Goal: Contribute content: Contribute content

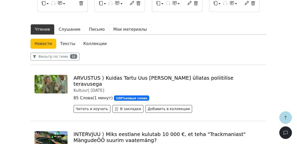
click at [119, 24] on button "Мои материалы" at bounding box center [130, 29] width 42 height 11
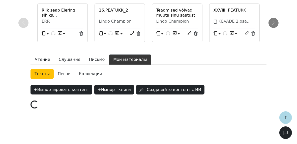
scroll to position [77, 0]
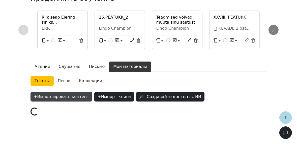
click at [72, 92] on button "+ Импортировать контент" at bounding box center [62, 97] width 62 height 10
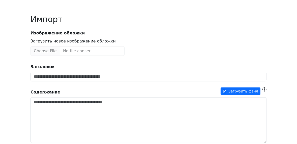
scroll to position [61, 0]
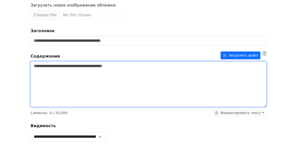
click at [74, 81] on textarea "Заголовок" at bounding box center [149, 85] width 236 height 46
paste textarea "**********"
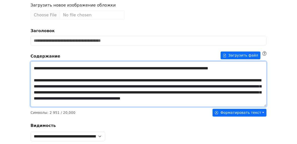
scroll to position [0, 0]
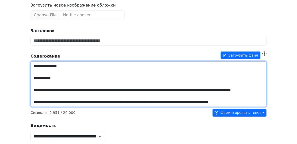
drag, startPoint x: 58, startPoint y: 79, endPoint x: 30, endPoint y: 79, distance: 28.2
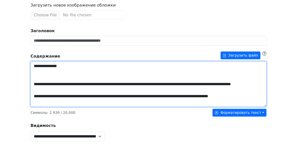
click at [56, 66] on textarea "Заголовок" at bounding box center [149, 85] width 236 height 46
type textarea "**********"
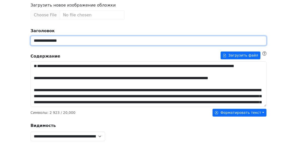
type input "**********"
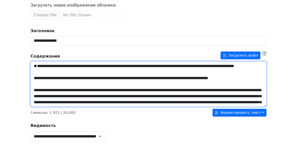
click at [44, 62] on textarea "Заголовок" at bounding box center [149, 85] width 236 height 46
type textarea "**********"
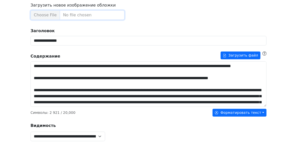
click at [48, 14] on input "Загрузить новое изображение обложки" at bounding box center [78, 15] width 94 height 10
type input "**********"
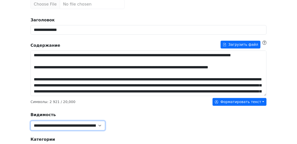
click at [45, 121] on select "**********" at bounding box center [68, 126] width 75 height 10
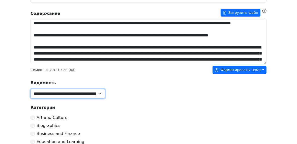
select select "******"
click at [31, 89] on select "**********" at bounding box center [68, 94] width 75 height 10
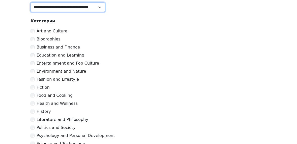
scroll to position [284, 0]
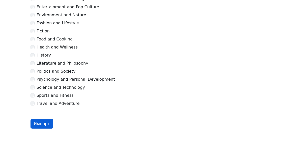
click at [46, 124] on button "Импорт" at bounding box center [42, 124] width 23 height 10
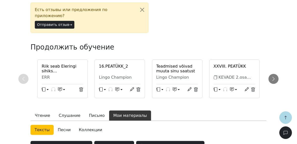
scroll to position [126, 0]
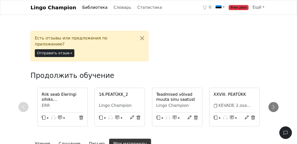
click at [86, 9] on link "Библиотека" at bounding box center [94, 8] width 29 height 10
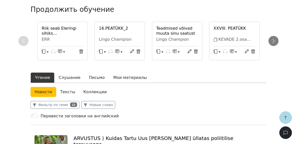
scroll to position [127, 0]
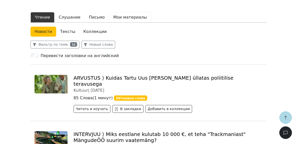
click at [114, 12] on button "Мои материалы" at bounding box center [130, 17] width 42 height 11
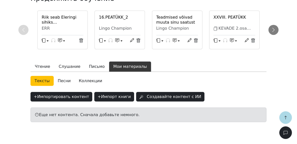
scroll to position [83, 0]
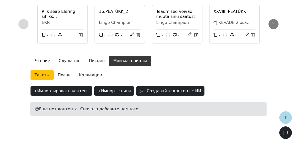
click at [86, 70] on link "Коллекции" at bounding box center [91, 75] width 32 height 10
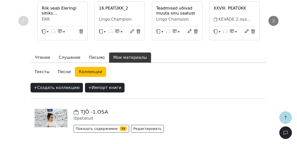
scroll to position [83, 0]
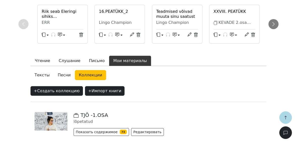
click at [122, 56] on button "Мои материалы" at bounding box center [130, 61] width 42 height 11
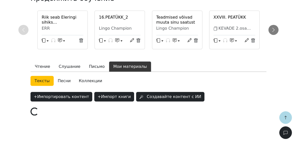
scroll to position [83, 0]
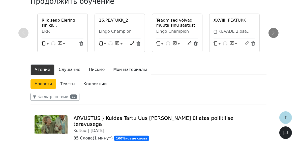
scroll to position [115, 0]
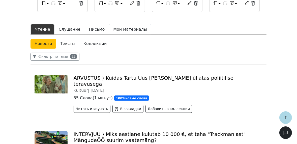
click at [124, 24] on button "Мои материалы" at bounding box center [130, 29] width 42 height 11
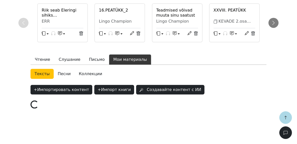
scroll to position [77, 0]
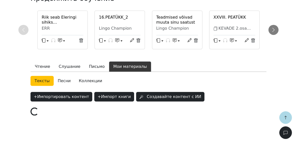
click at [82, 76] on link "Коллекции" at bounding box center [91, 81] width 32 height 10
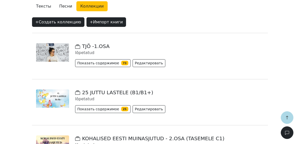
scroll to position [158, 0]
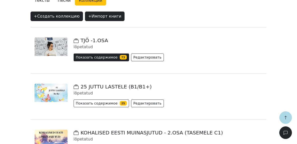
click at [103, 54] on button "Показать содержимое 73" at bounding box center [101, 58] width 55 height 8
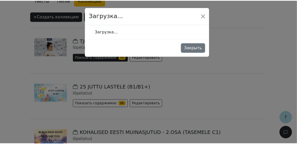
scroll to position [207, 0]
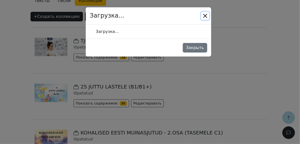
click at [204, 16] on button "Close" at bounding box center [205, 16] width 8 height 8
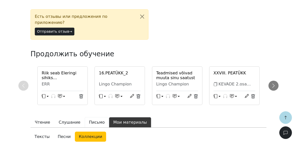
scroll to position [66, 0]
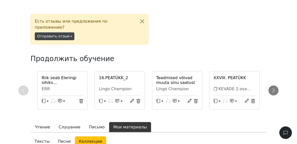
click at [48, 33] on button "Отправить отзыв →" at bounding box center [55, 37] width 40 height 8
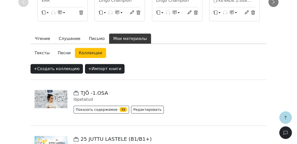
scroll to position [126, 0]
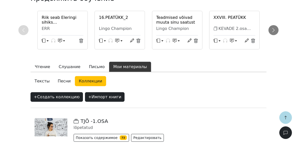
click at [119, 62] on button "Мои материалы" at bounding box center [130, 67] width 42 height 11
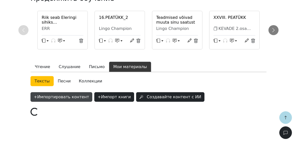
click at [51, 93] on button "+ Импортировать контент" at bounding box center [62, 98] width 62 height 10
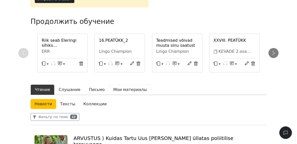
click at [128, 85] on button "Мои материалы" at bounding box center [130, 90] width 42 height 11
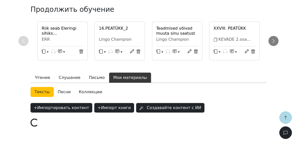
scroll to position [77, 0]
